Goal: Check status: Check status

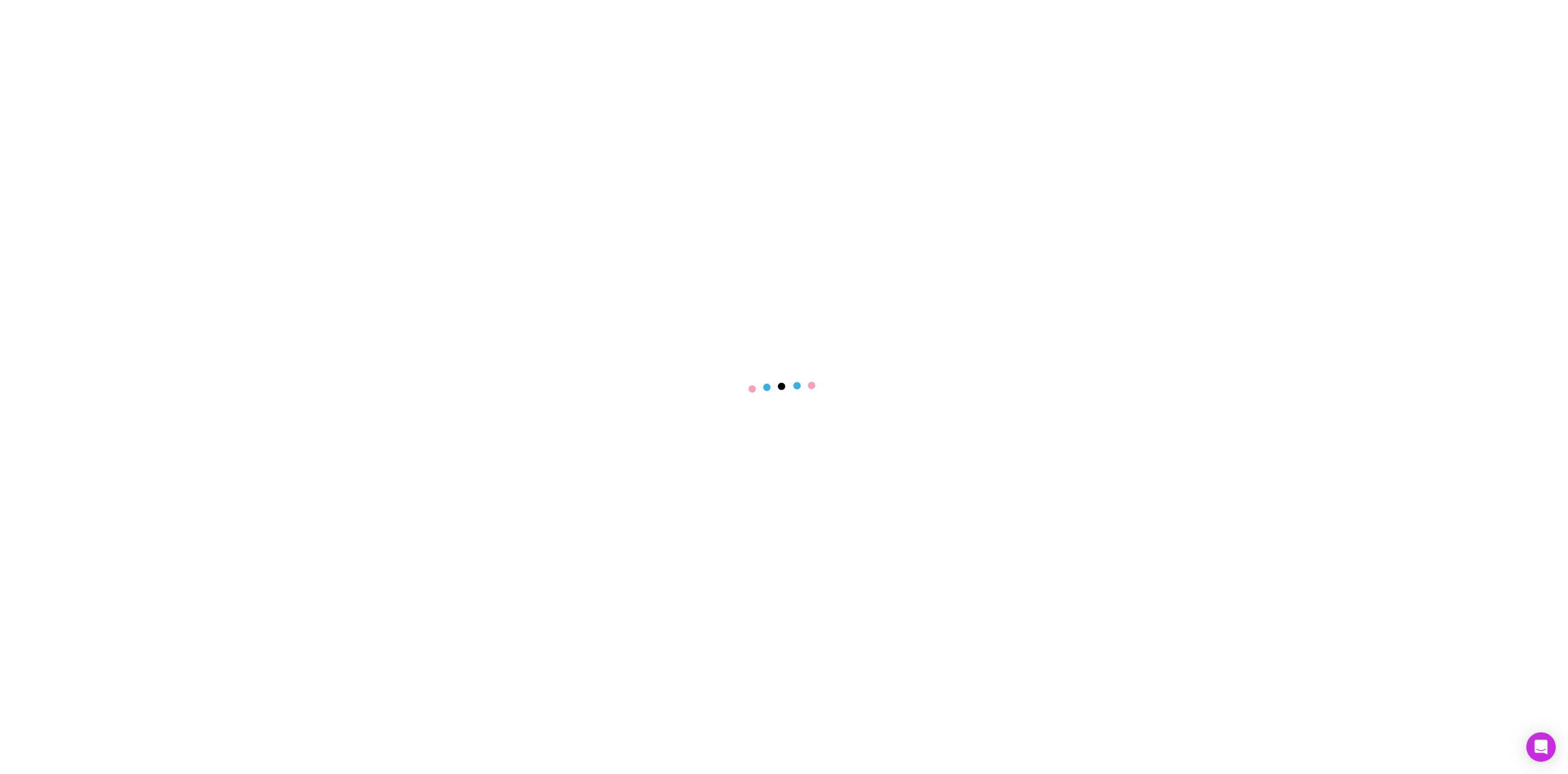
select select "****"
click at [72, 233] on link "Invoices" at bounding box center [95, 237] width 152 height 19
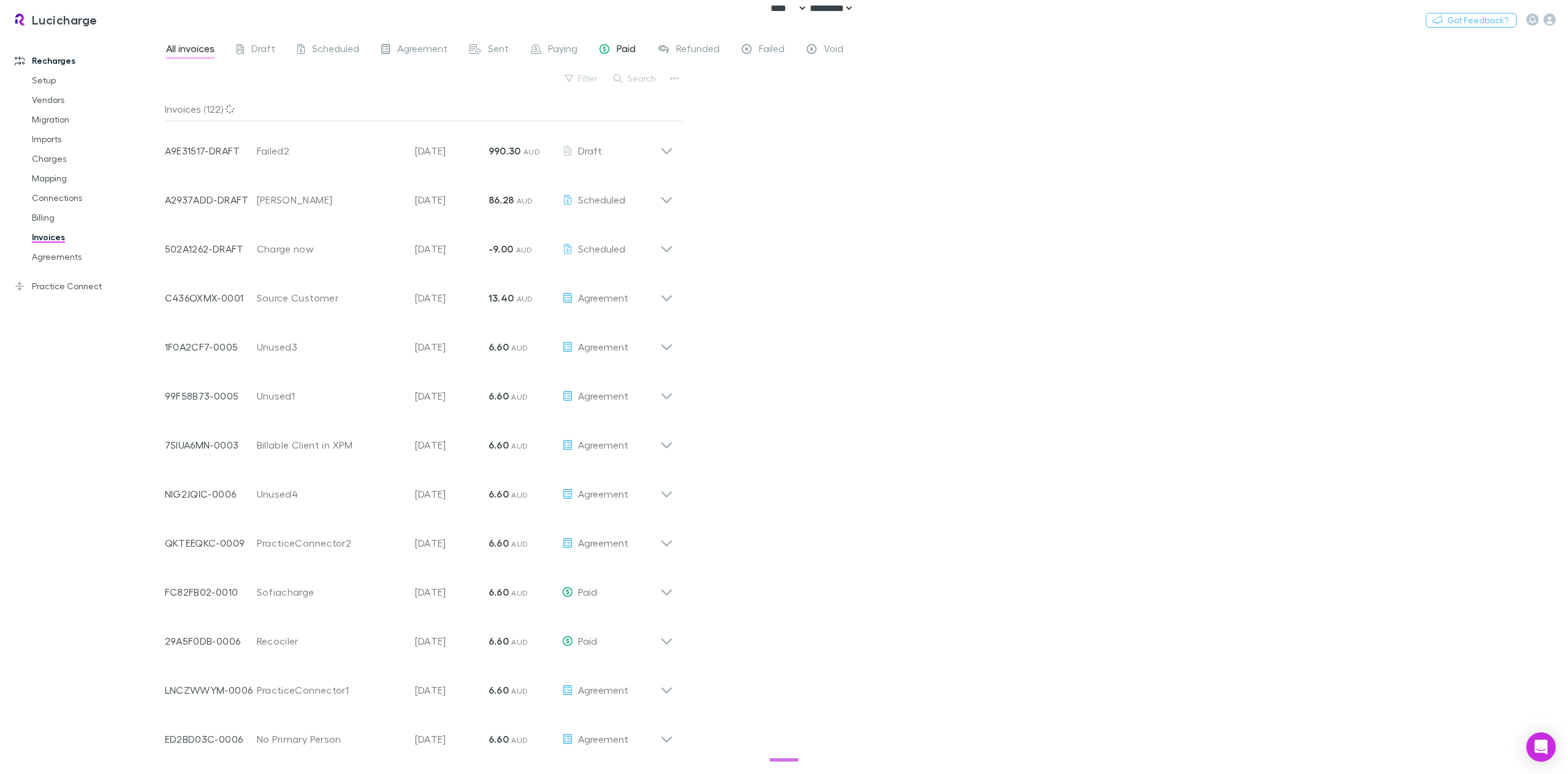
click at [617, 44] on span "Paid" at bounding box center [626, 50] width 19 height 16
click at [664, 147] on icon at bounding box center [666, 146] width 13 height 25
